Goal: Transaction & Acquisition: Download file/media

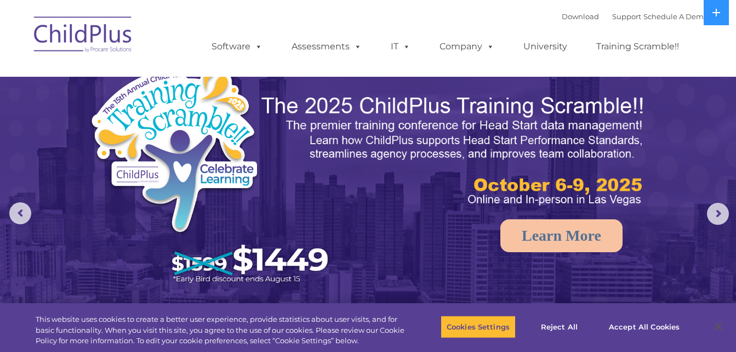
select select "MEDIUM"
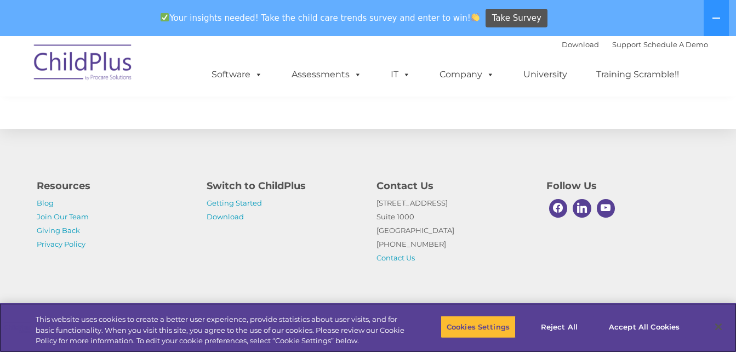
scroll to position [1303, 0]
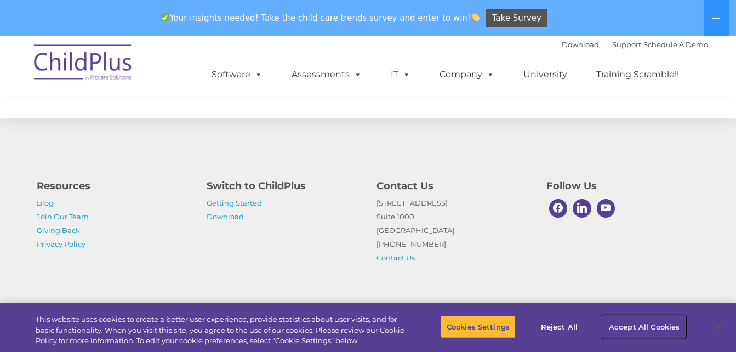
click at [619, 325] on button "Accept All Cookies" at bounding box center [644, 326] width 83 height 23
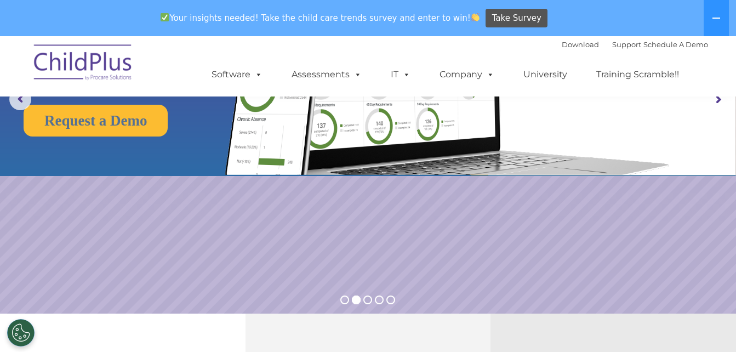
scroll to position [0, 0]
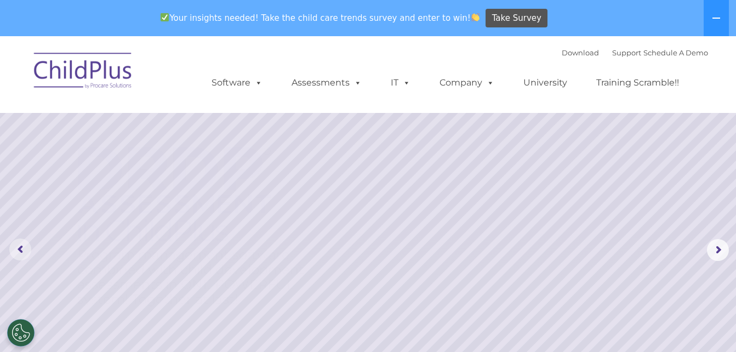
click at [29, 243] on rs-arrow at bounding box center [20, 250] width 22 height 22
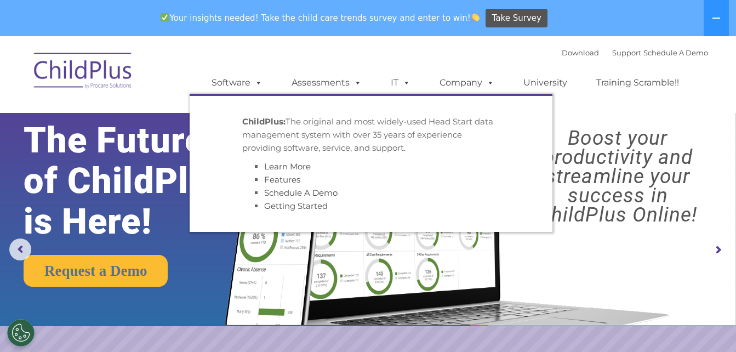
click at [264, 82] on link "Software" at bounding box center [237, 83] width 73 height 22
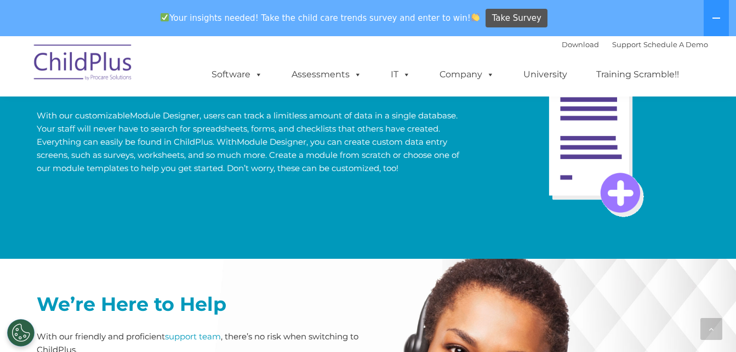
scroll to position [2267, 0]
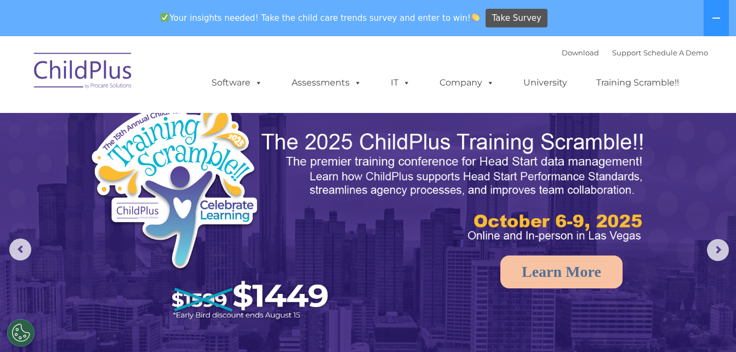
select select "MEDIUM"
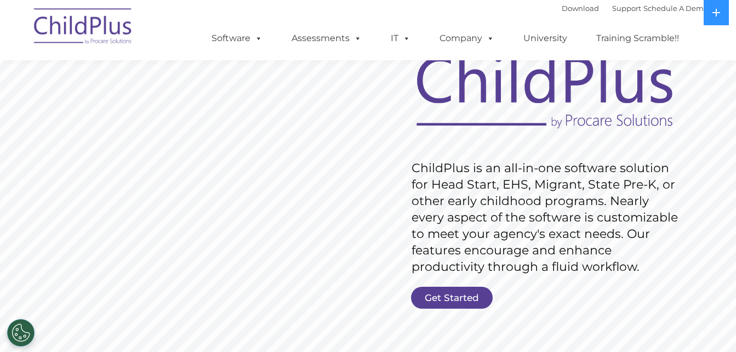
scroll to position [82, 0]
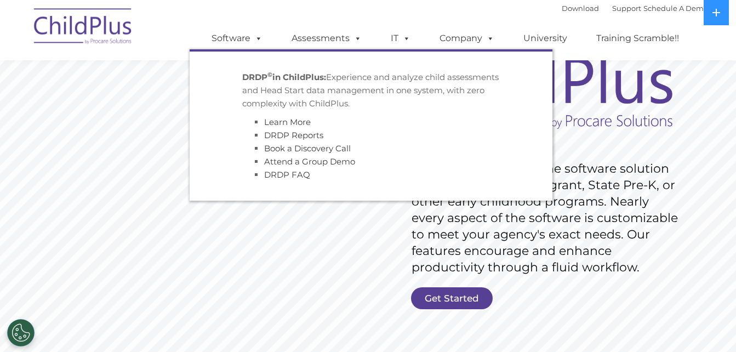
click at [355, 40] on span at bounding box center [356, 38] width 12 height 10
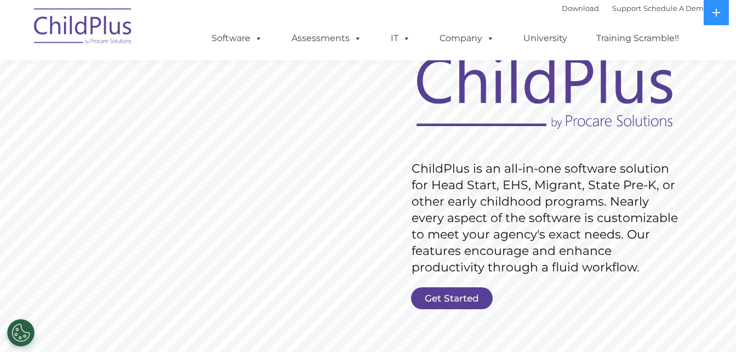
click at [353, 40] on span at bounding box center [356, 38] width 12 height 10
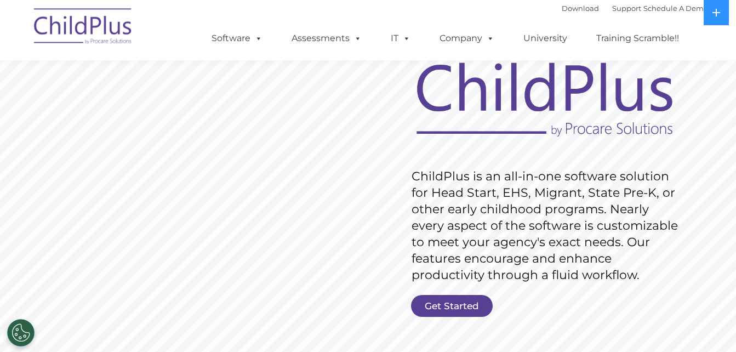
scroll to position [0, 0]
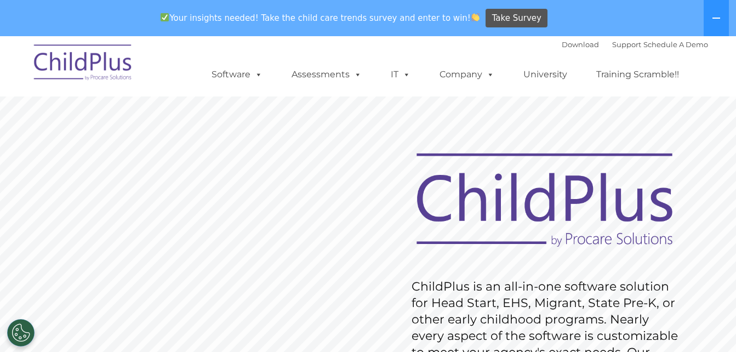
click at [567, 49] on div "Download Support | Schedule A Demo " at bounding box center [635, 44] width 146 height 16
click at [563, 43] on link "Download" at bounding box center [580, 44] width 37 height 9
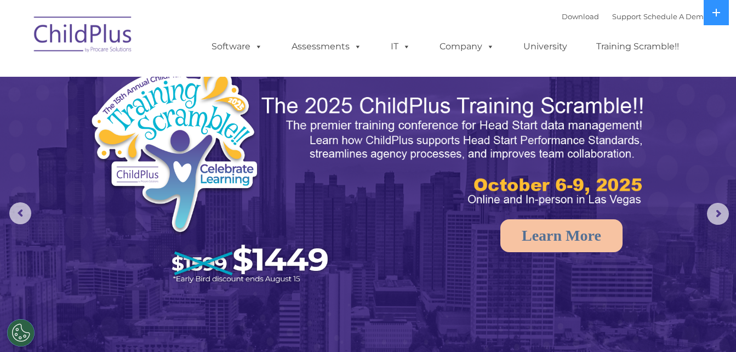
select select "MEDIUM"
click at [720, 208] on rs-arrow at bounding box center [718, 214] width 22 height 22
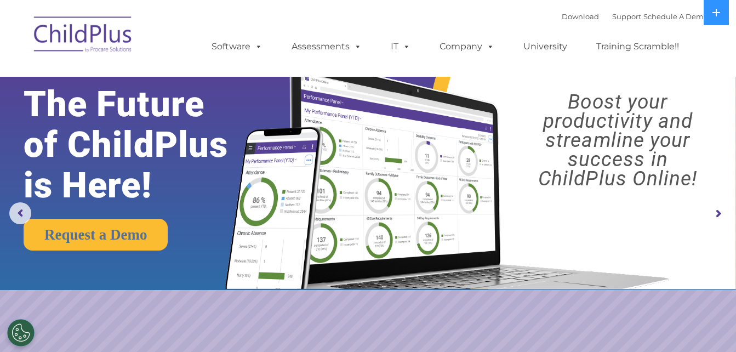
click at [716, 218] on rs-arrow at bounding box center [718, 214] width 22 height 22
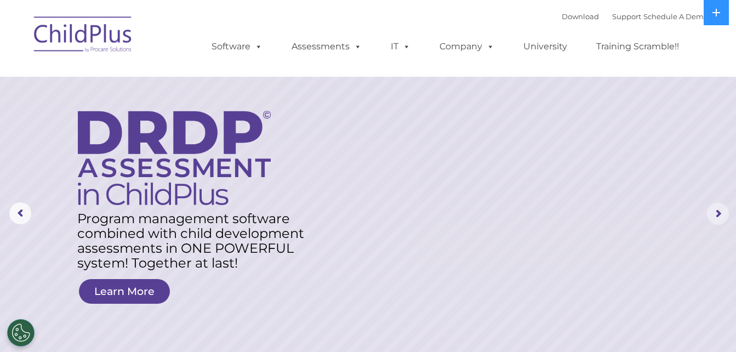
click at [716, 215] on rs-arrow at bounding box center [718, 214] width 22 height 22
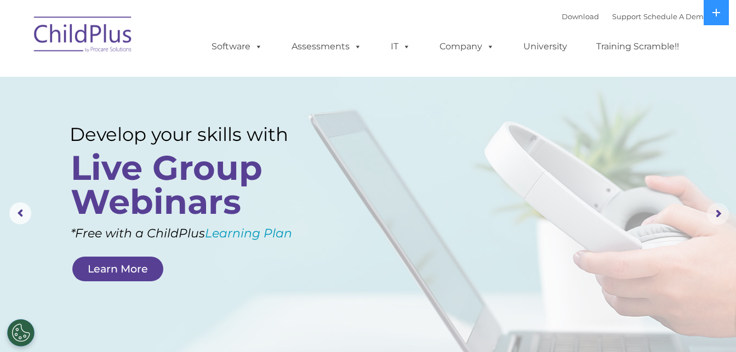
click at [713, 216] on rs-arrow at bounding box center [718, 214] width 22 height 22
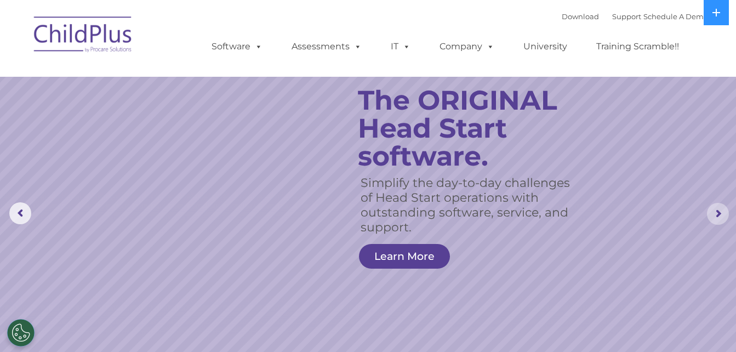
click at [712, 216] on rs-arrow at bounding box center [718, 214] width 22 height 22
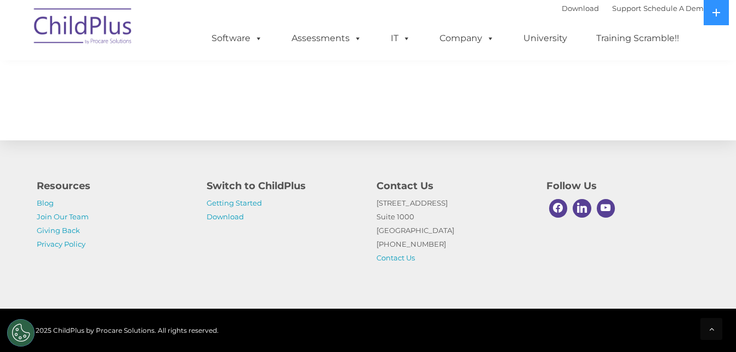
scroll to position [1283, 0]
